Goal: Browse casually

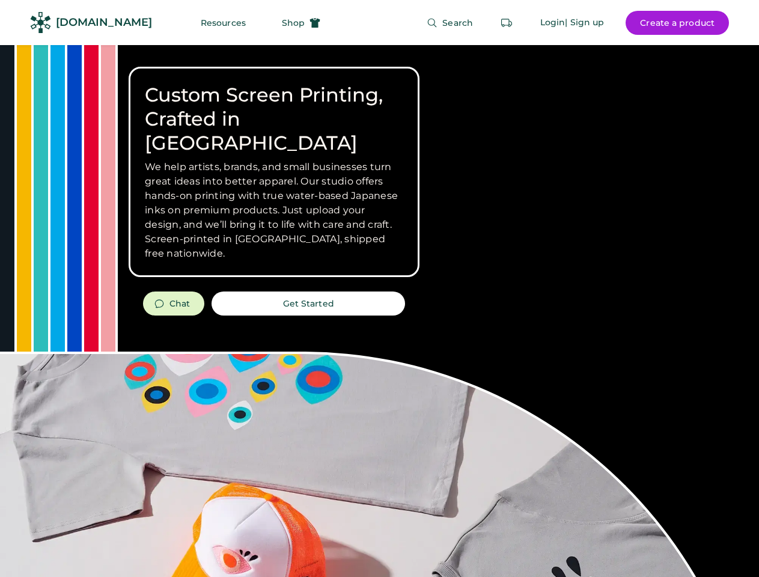
click at [379, 288] on div "Custom Screen Printing, Crafted in [GEOGRAPHIC_DATA] We help artists, brands, a…" at bounding box center [379, 426] width 759 height 763
click at [379, 311] on div "Custom Screen Printing, Crafted in [GEOGRAPHIC_DATA] We help artists, brands, a…" at bounding box center [379, 426] width 759 height 763
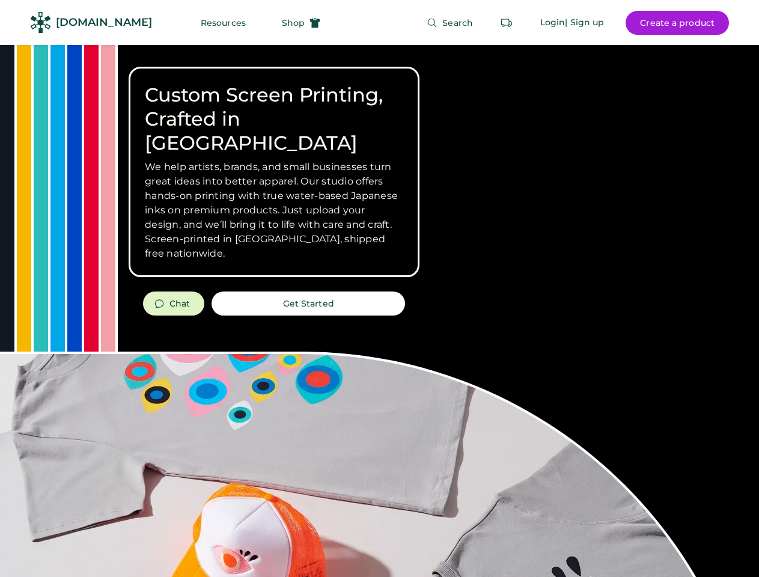
click at [379, 311] on div "Custom Screen Printing, Crafted in [GEOGRAPHIC_DATA] We help artists, brands, a…" at bounding box center [379, 426] width 759 height 763
click at [274, 172] on h3 "We help artists, brands, and small businesses turn great ideas into better appa…" at bounding box center [274, 210] width 258 height 101
click at [274, 160] on h3 "We help artists, brands, and small businesses turn great ideas into better appa…" at bounding box center [274, 210] width 258 height 101
click at [274, 107] on h1 "Custom Screen Printing, Crafted in [GEOGRAPHIC_DATA]" at bounding box center [274, 119] width 258 height 72
